Goal: Find contact information: Find contact information

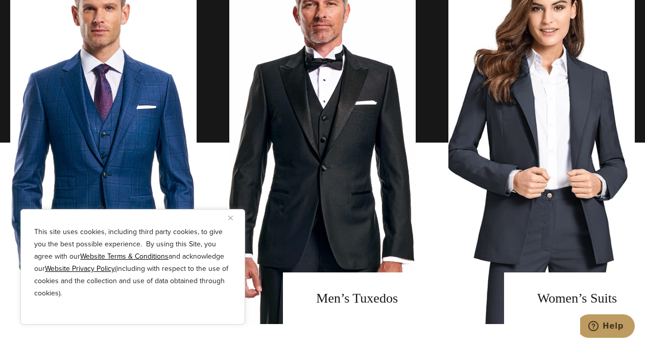
scroll to position [886, 0]
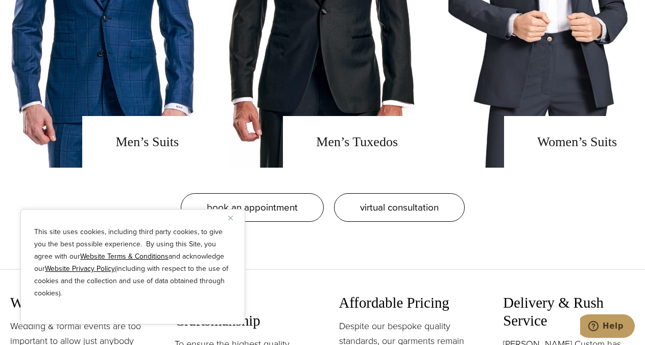
click at [227, 218] on div "This site uses cookies, including third party cookies, to give you the best pos…" at bounding box center [132, 266] width 225 height 115
click at [230, 221] on button "Close" at bounding box center [234, 217] width 12 height 12
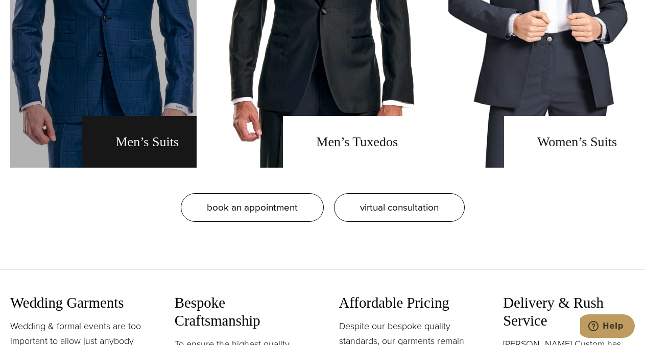
scroll to position [938, 0]
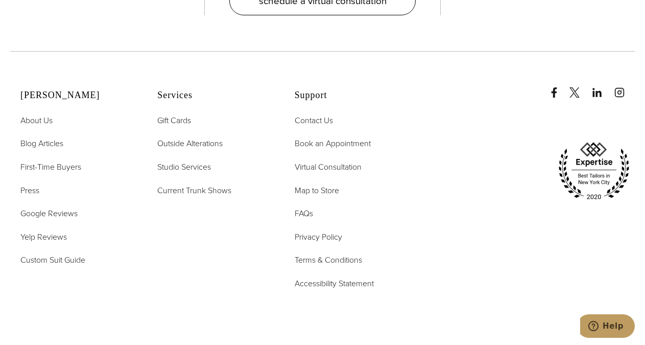
scroll to position [5522, 0]
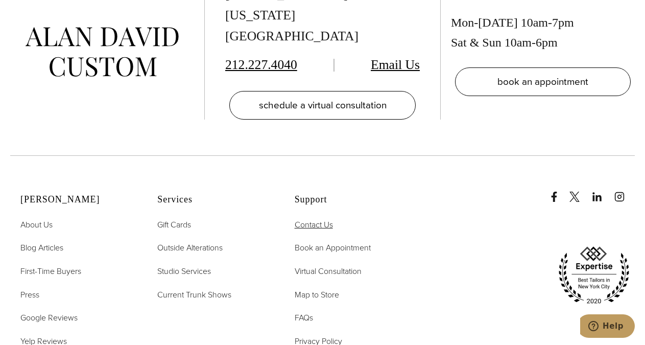
click at [310, 219] on span "Contact Us" at bounding box center [314, 225] width 38 height 12
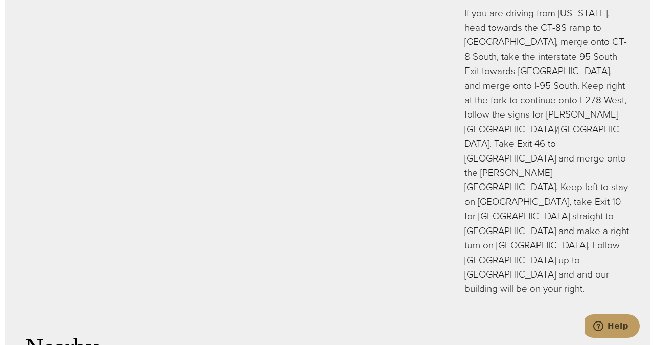
scroll to position [3647, 0]
